Goal: Transaction & Acquisition: Purchase product/service

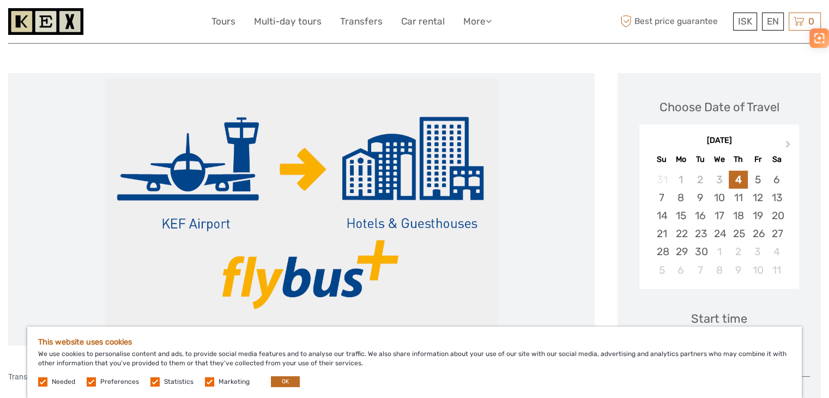
scroll to position [109, 0]
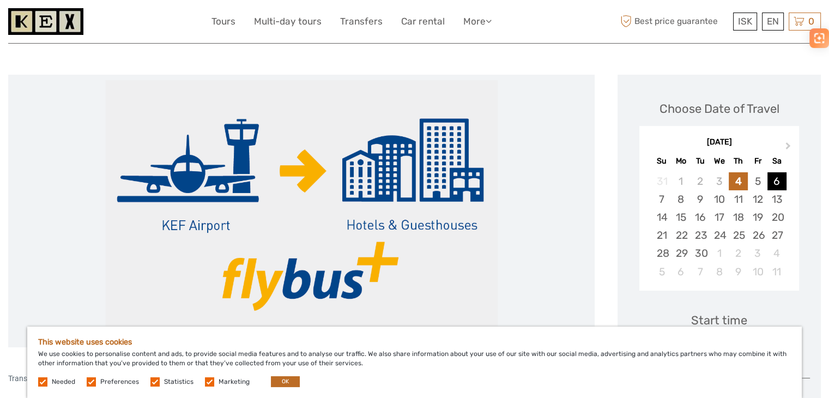
click at [775, 186] on div "6" at bounding box center [777, 181] width 19 height 18
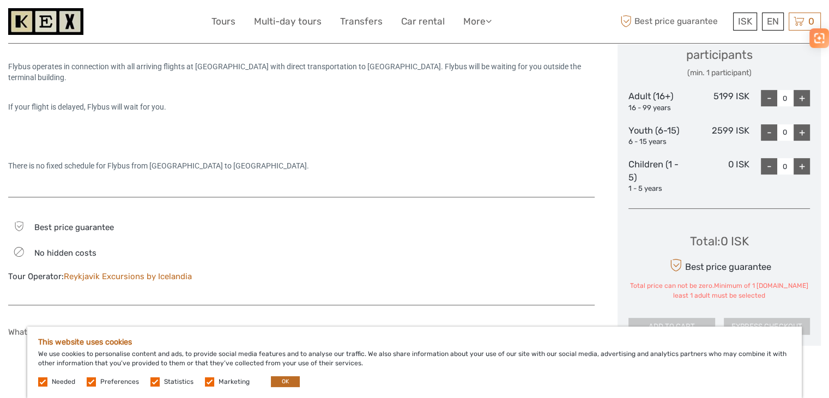
scroll to position [436, 0]
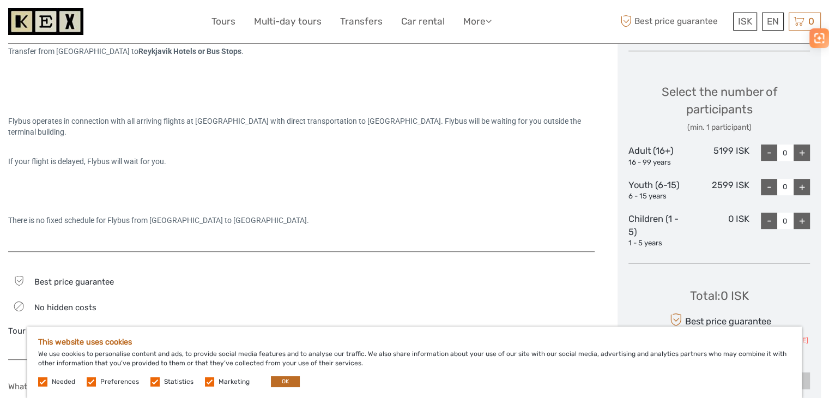
click at [800, 154] on div "+" at bounding box center [802, 152] width 16 height 16
type input "1"
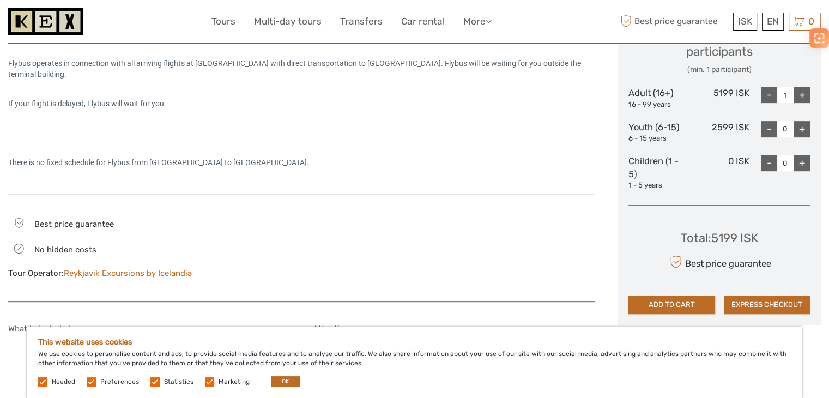
scroll to position [545, 0]
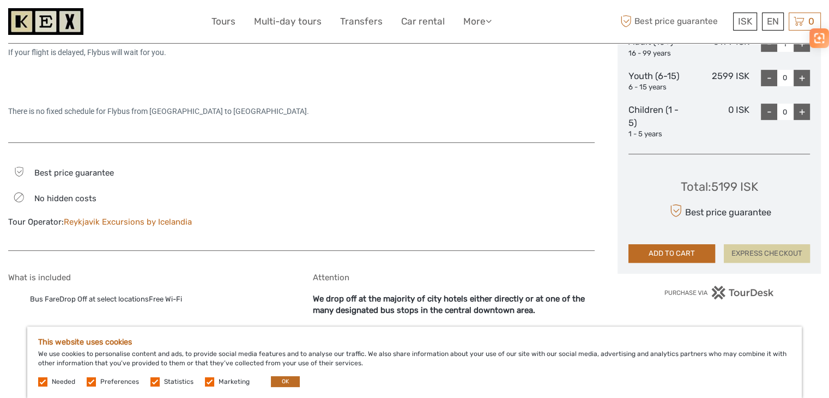
click at [748, 254] on button "EXPRESS CHECKOUT" at bounding box center [767, 253] width 86 height 19
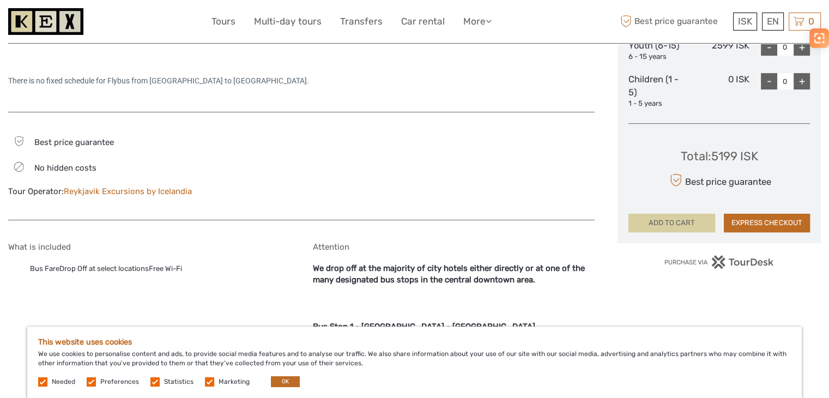
scroll to position [654, 0]
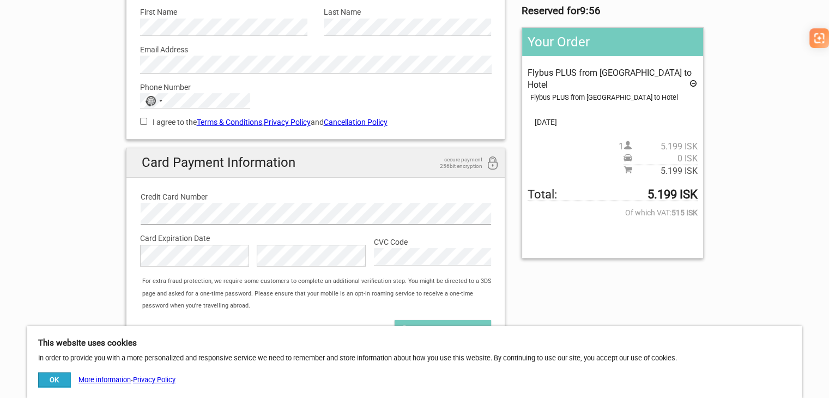
scroll to position [164, 0]
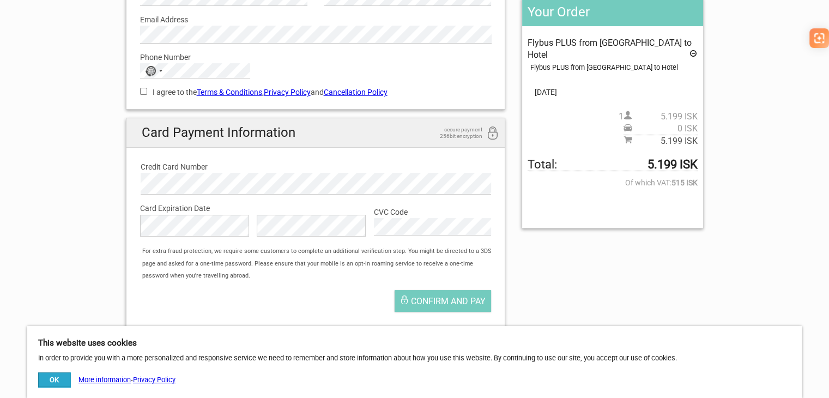
drag, startPoint x: 643, startPoint y: 149, endPoint x: 674, endPoint y: 148, distance: 30.6
click at [674, 159] on span "Total: 5.199 ISK" at bounding box center [613, 165] width 170 height 13
